Goal: Check status

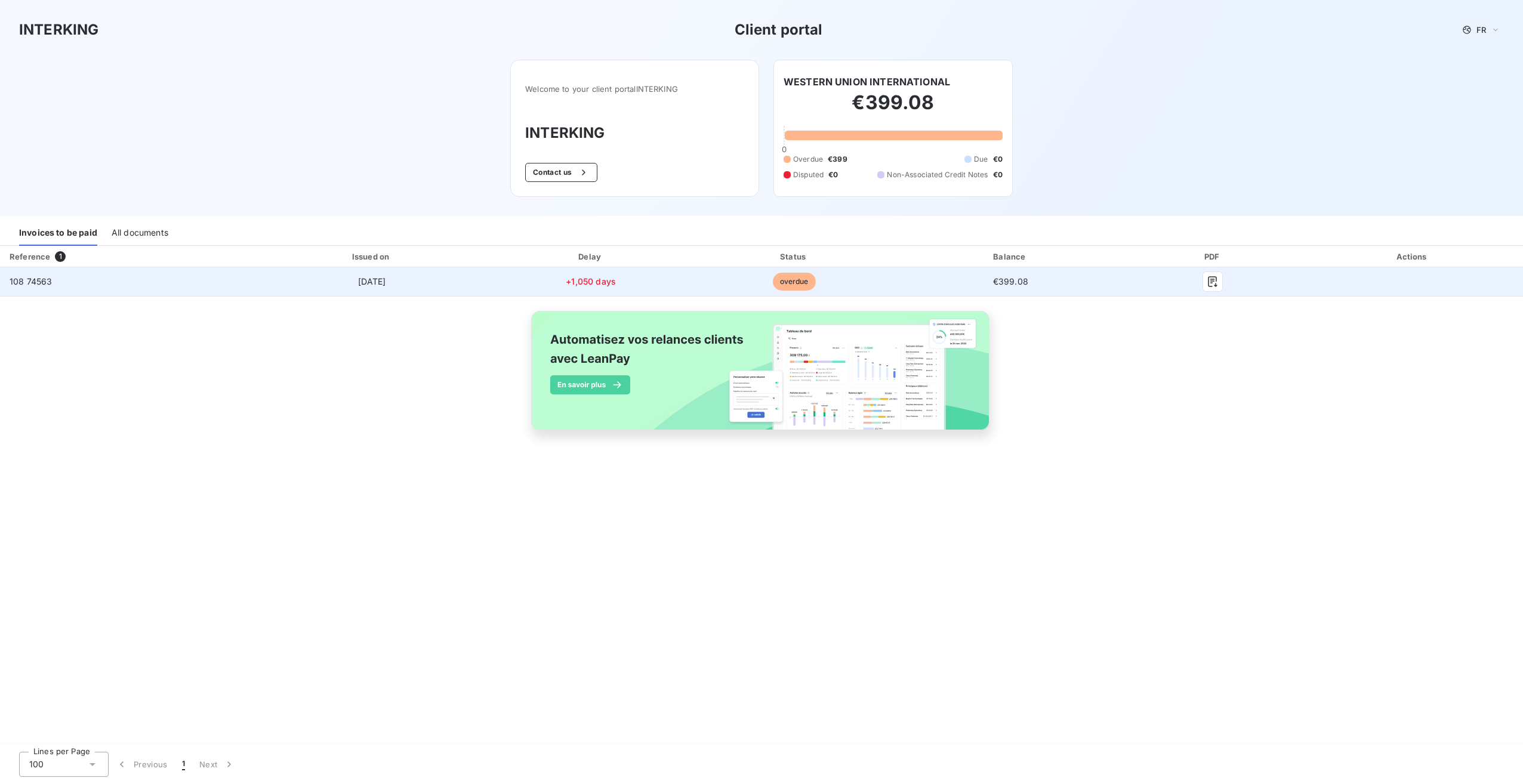
click at [30, 280] on span "108 74563" at bounding box center [31, 282] width 43 height 10
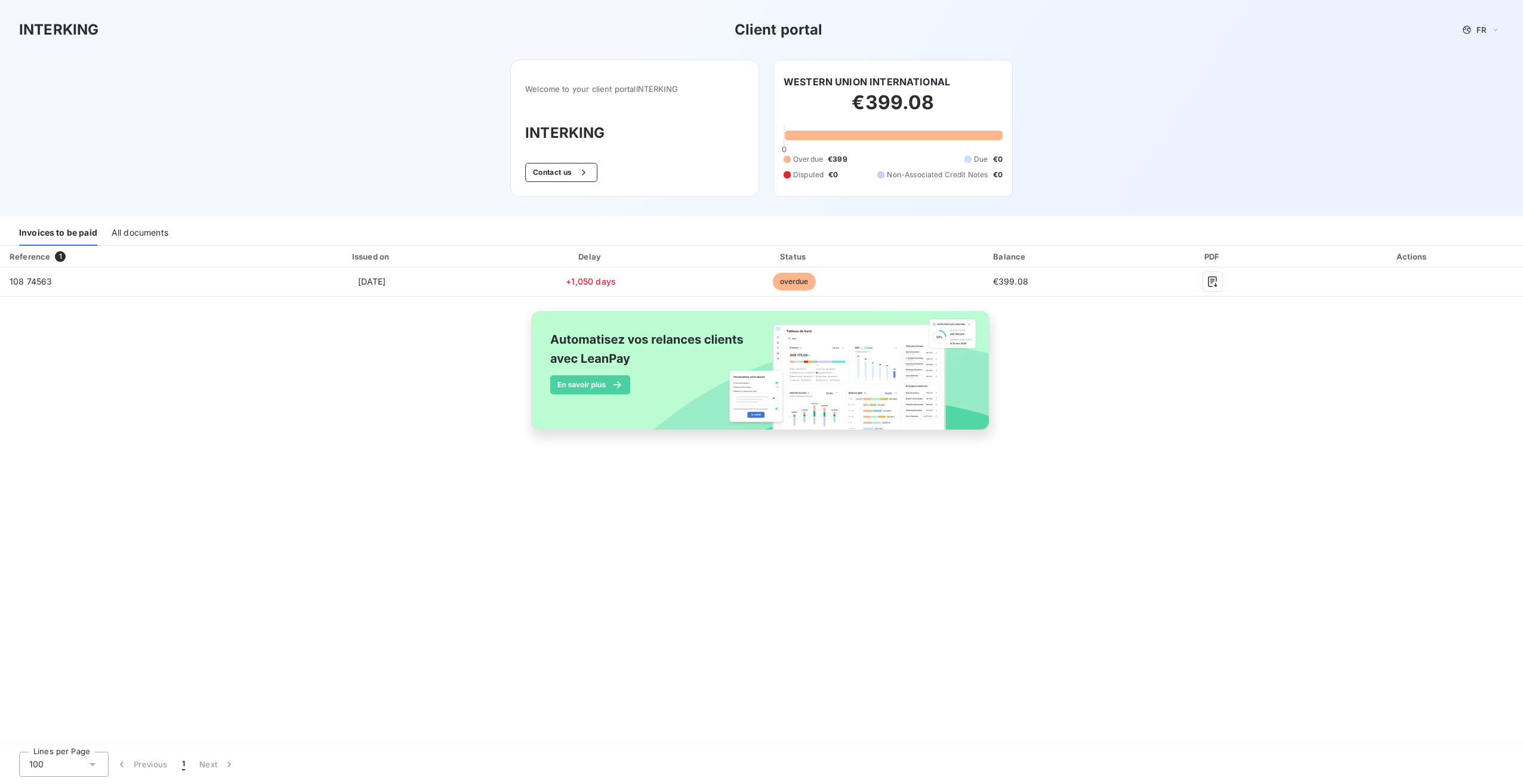
click at [462, 387] on div "Reference 1 Issued on Delay Status Balance PDF Actions 108 74563 [DATE] +1,050 …" at bounding box center [761, 352] width 1523 height 212
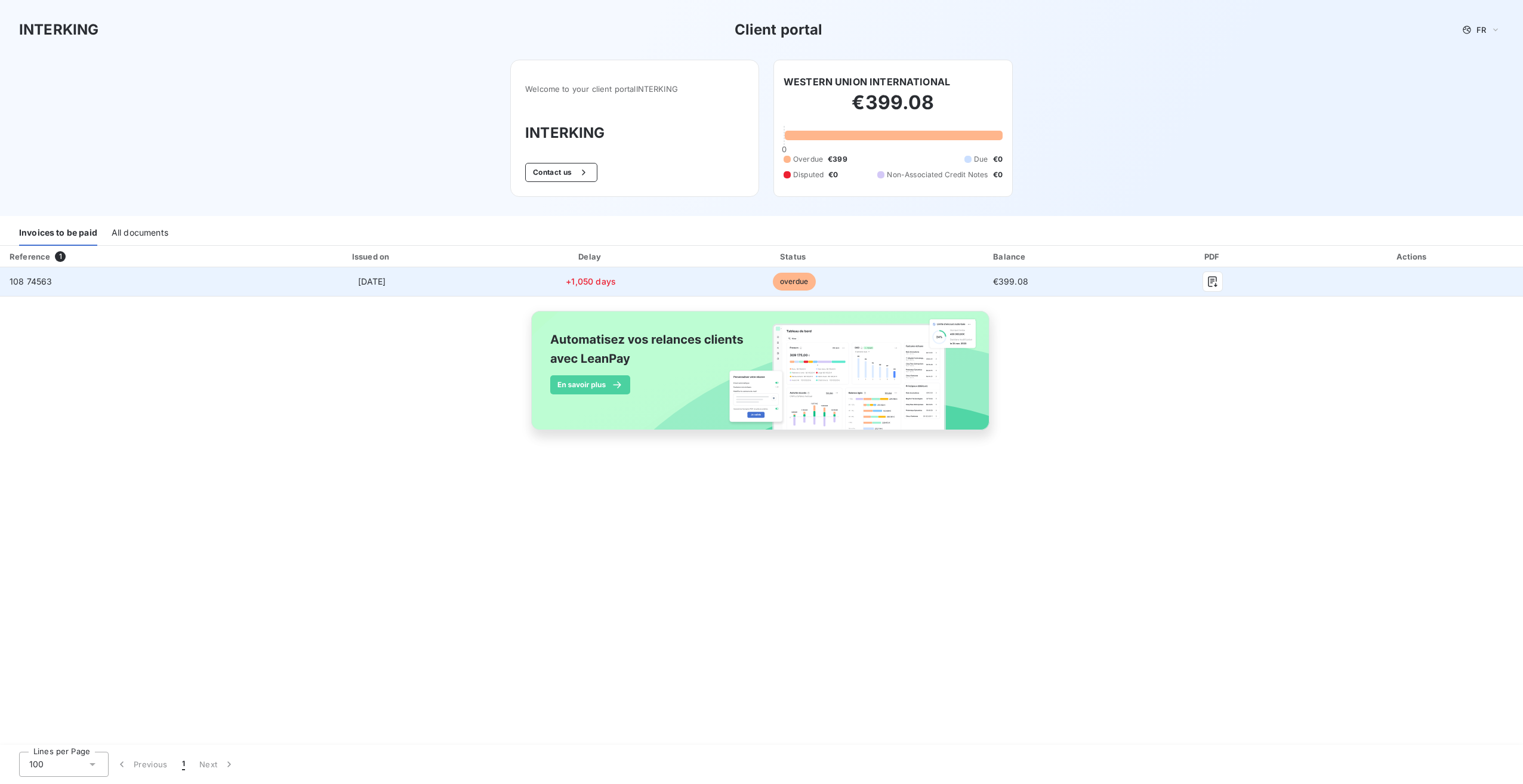
click at [27, 280] on span "108 74563" at bounding box center [31, 282] width 43 height 10
click at [1208, 284] on icon "button" at bounding box center [1213, 282] width 9 height 11
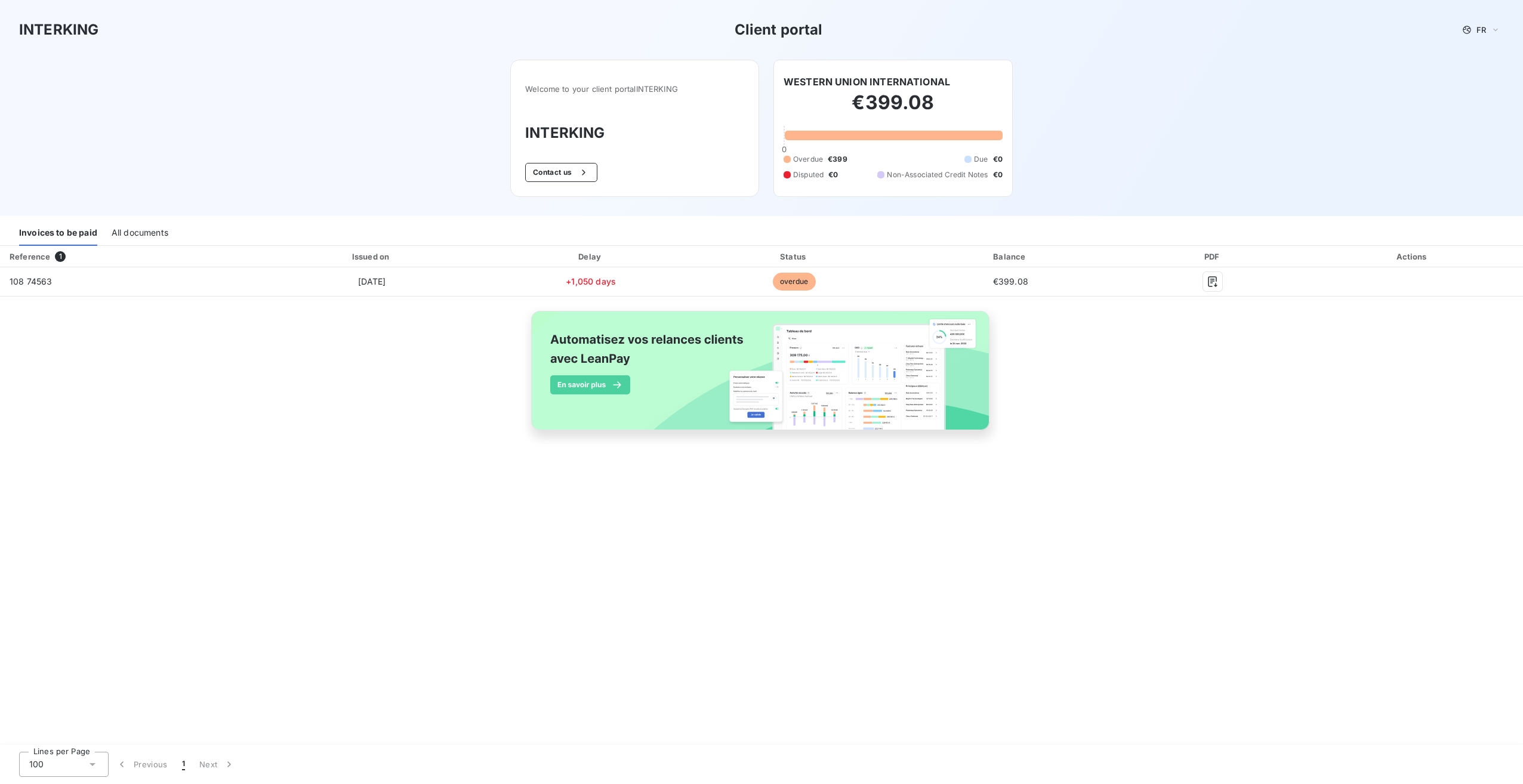
click at [350, 401] on div "Reference 1 Issued on Delay Status Balance PDF Actions 108 74563 [DATE] +1,050 …" at bounding box center [761, 352] width 1523 height 212
click at [466, 511] on div "Reference 1 Issued on Delay Status Balance PDF Actions 108 74563 [DATE] +1,050 …" at bounding box center [761, 495] width 1523 height 500
click at [122, 229] on div "All documents" at bounding box center [139, 233] width 57 height 25
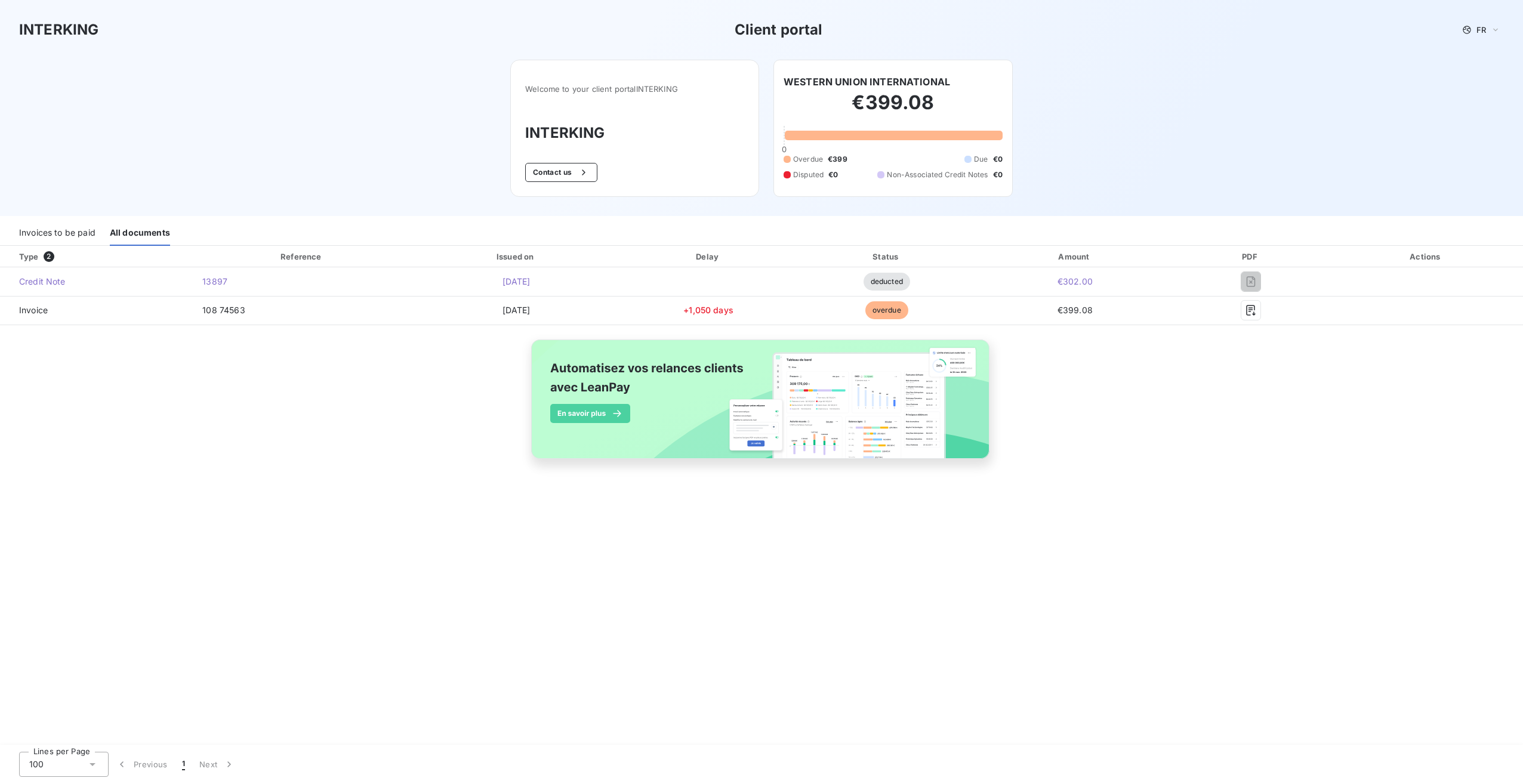
click at [1229, 454] on div "Type 2 Reference Issued on Delay Status Amount PDF Actions Credit Note 13897 [D…" at bounding box center [761, 366] width 1523 height 241
click at [344, 595] on div "Type 2 Reference Issued on Delay Status Amount PDF Actions Credit Note 13897 [D…" at bounding box center [761, 495] width 1523 height 500
click at [93, 473] on div "Type 2 Reference Issued on Delay Status Amount PDF Actions Credit Note 13897 [D…" at bounding box center [761, 366] width 1523 height 241
